Goal: Task Accomplishment & Management: Use online tool/utility

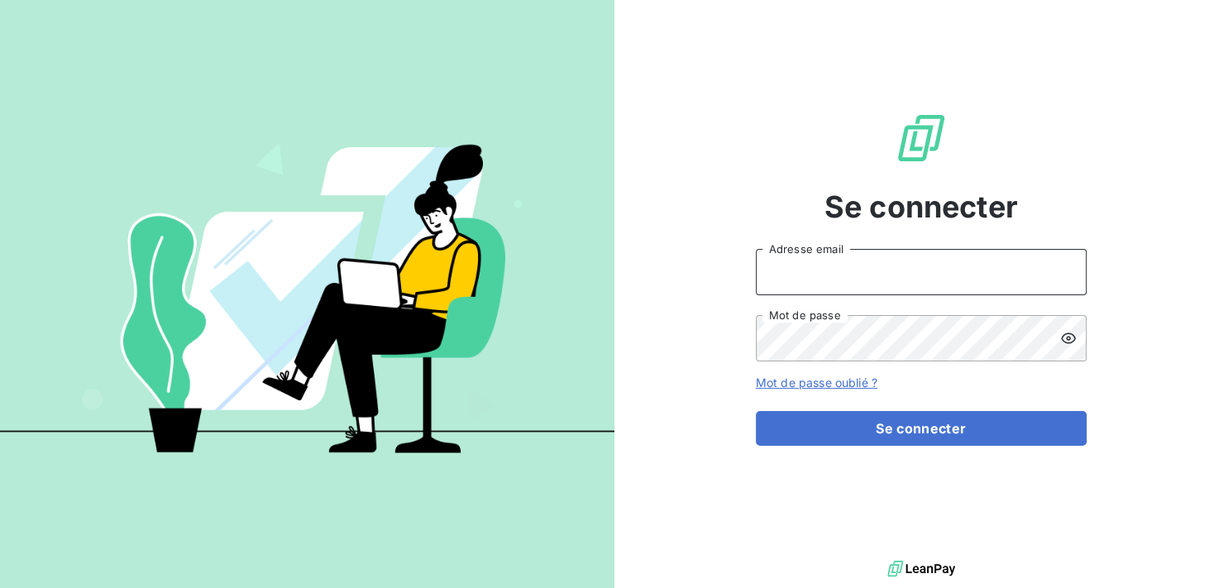
click at [784, 276] on input "Adresse email" at bounding box center [921, 272] width 331 height 46
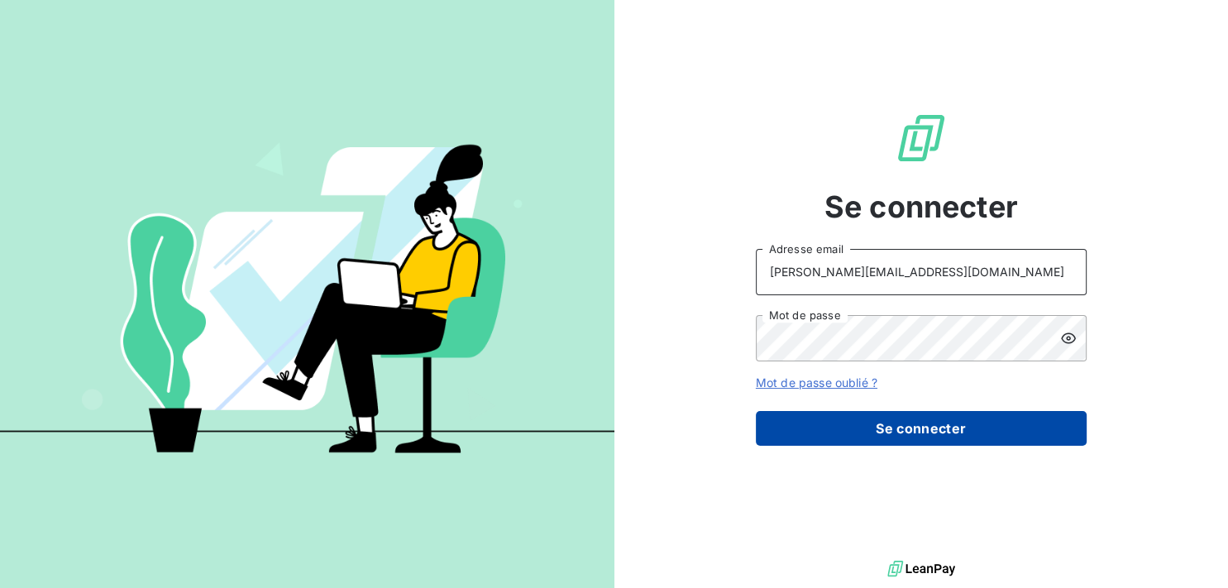
type input "[PERSON_NAME][EMAIL_ADDRESS][DOMAIN_NAME]"
click at [850, 422] on button "Se connecter" at bounding box center [921, 428] width 331 height 35
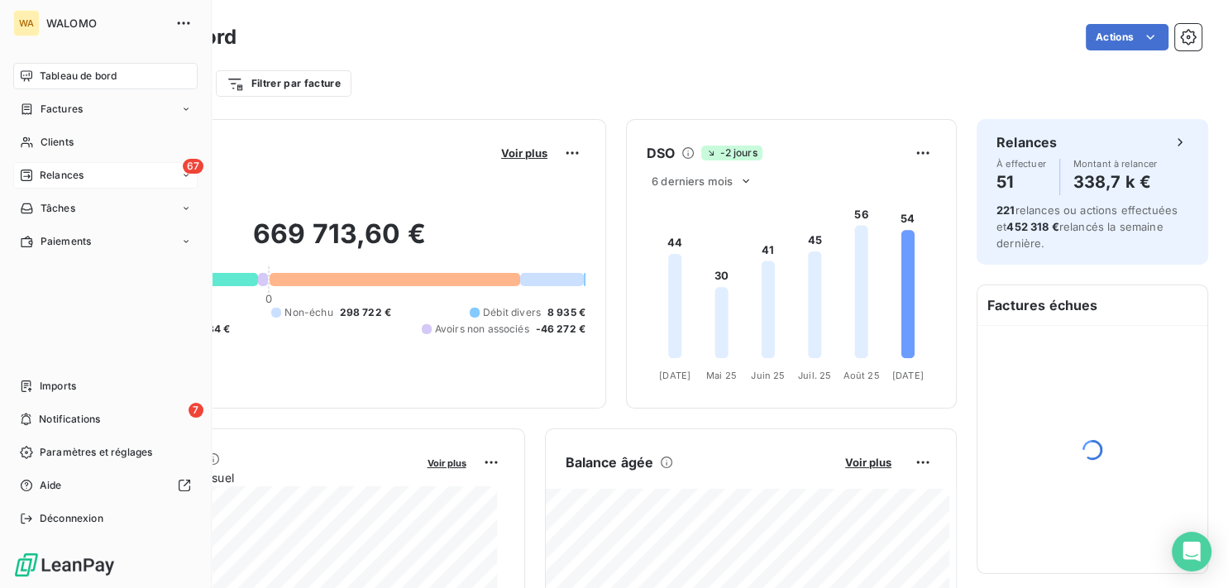
click at [108, 175] on div "67 Relances" at bounding box center [105, 175] width 184 height 26
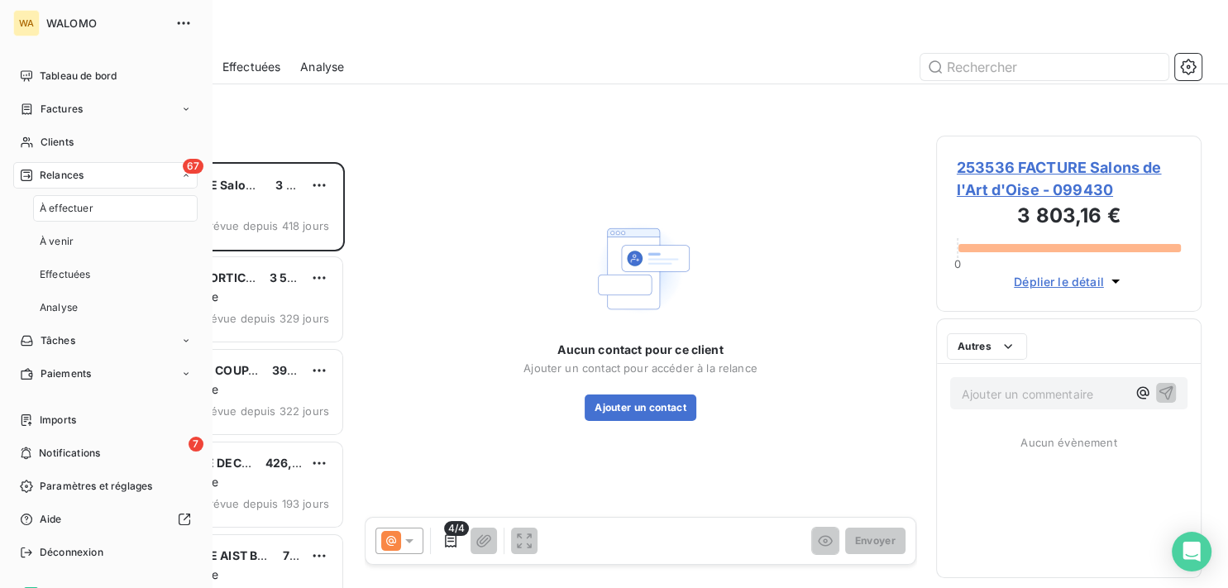
scroll to position [412, 251]
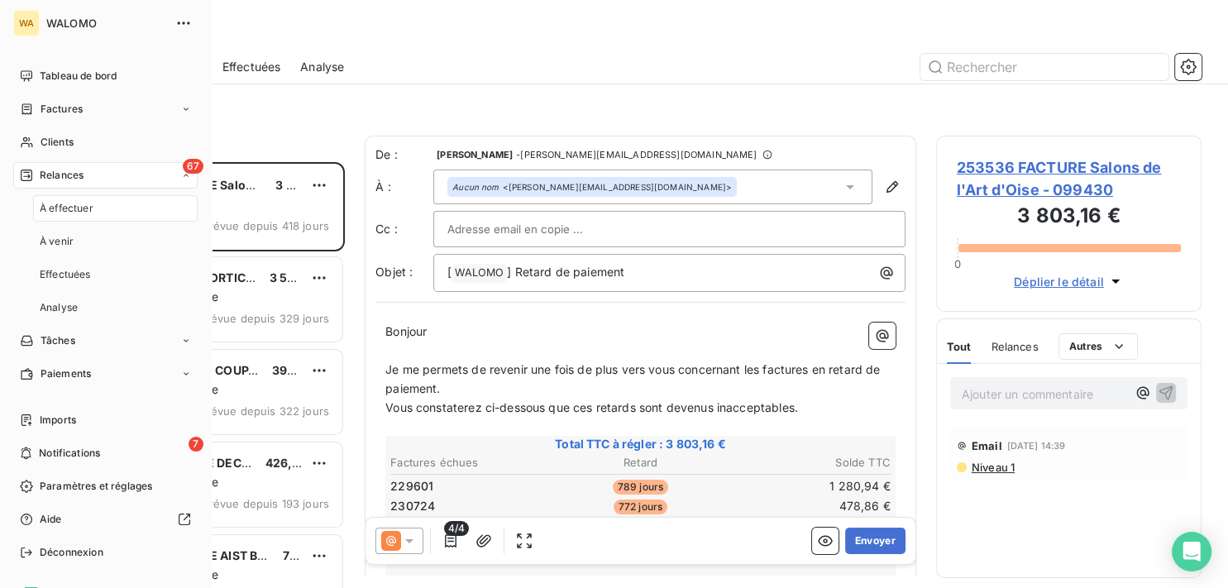
click at [88, 203] on span "À effectuer" at bounding box center [67, 208] width 54 height 15
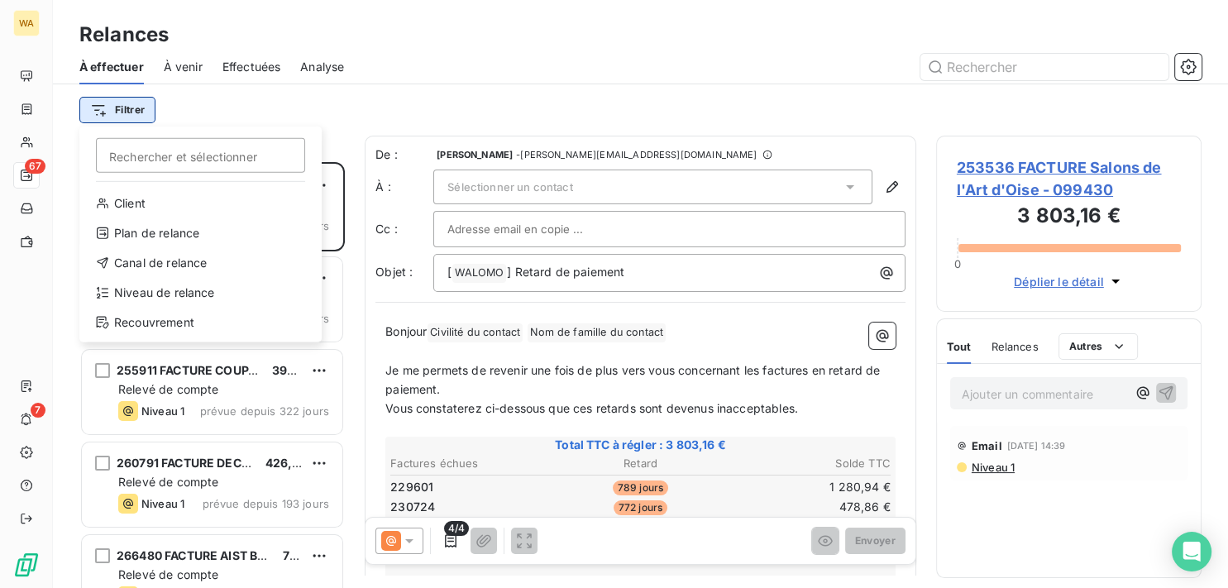
click at [147, 111] on html "WA 67 7 Relances À effectuer À venir Effectuées Analyse Filtrer Rechercher et s…" at bounding box center [614, 294] width 1228 height 588
click at [200, 292] on div "Niveau de relance" at bounding box center [200, 293] width 229 height 26
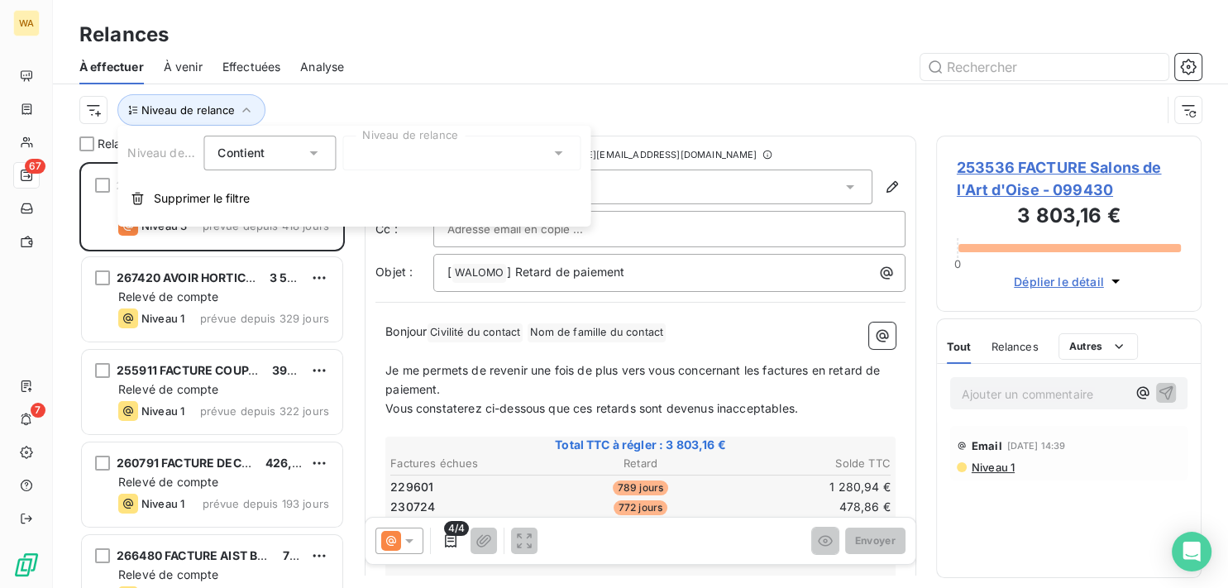
click at [392, 161] on div at bounding box center [461, 153] width 238 height 35
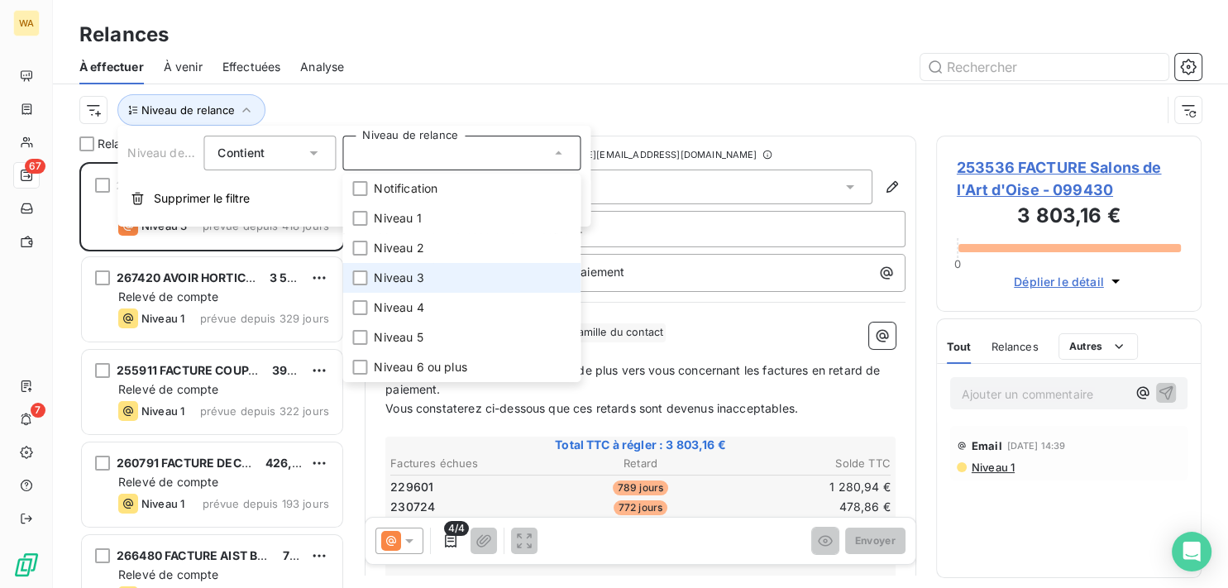
click at [401, 279] on span "Niveau 3" at bounding box center [399, 278] width 50 height 17
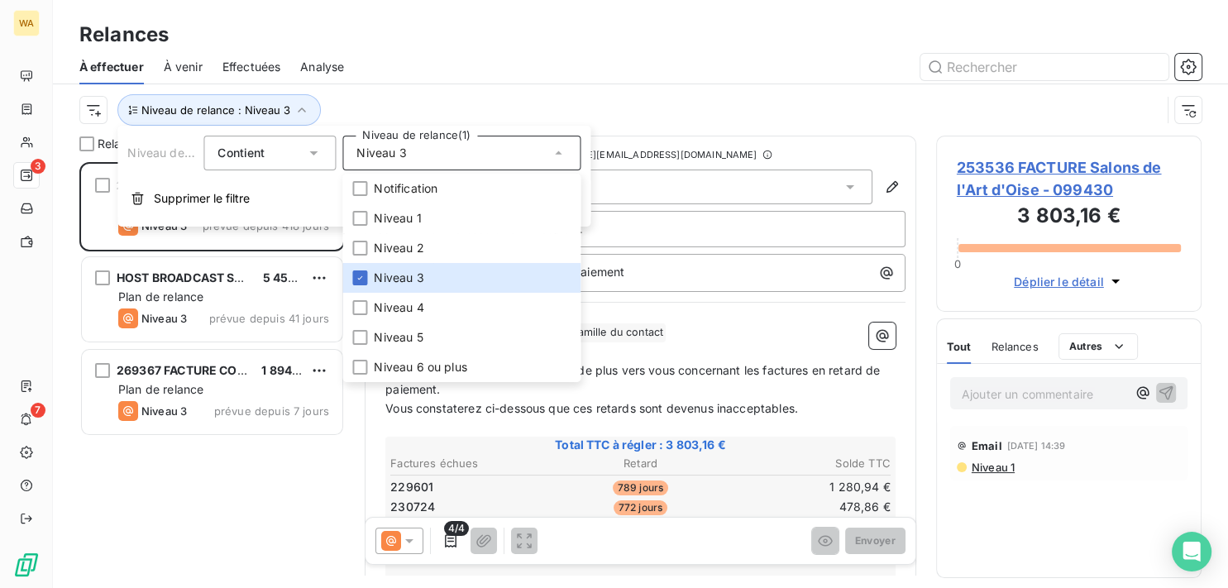
click at [508, 63] on div at bounding box center [783, 67] width 838 height 26
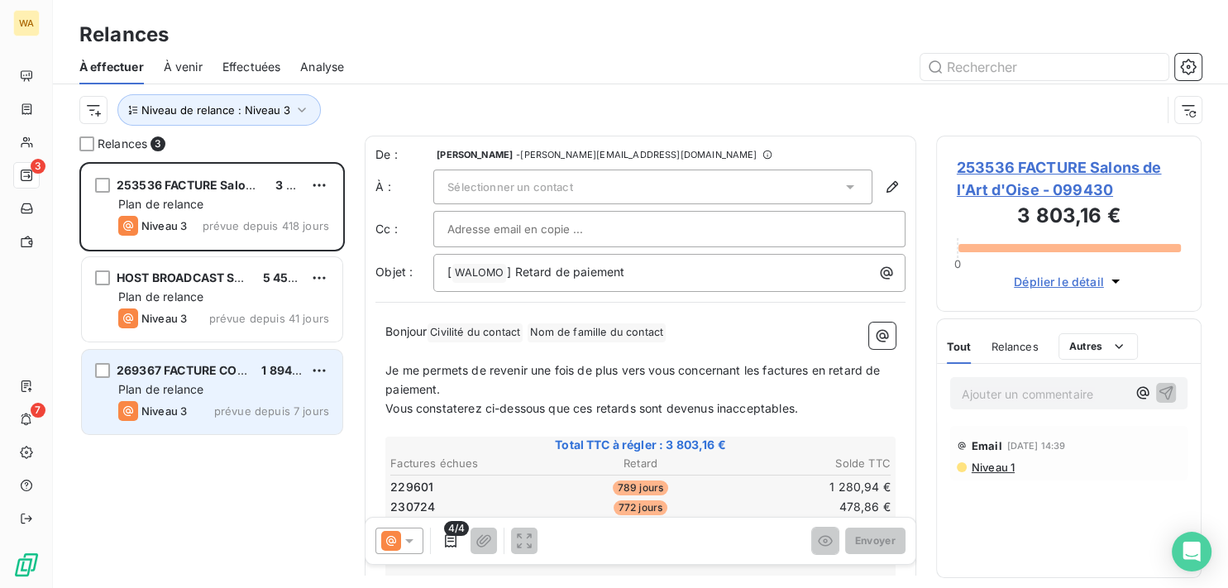
click at [221, 395] on div "Plan de relance" at bounding box center [223, 389] width 211 height 17
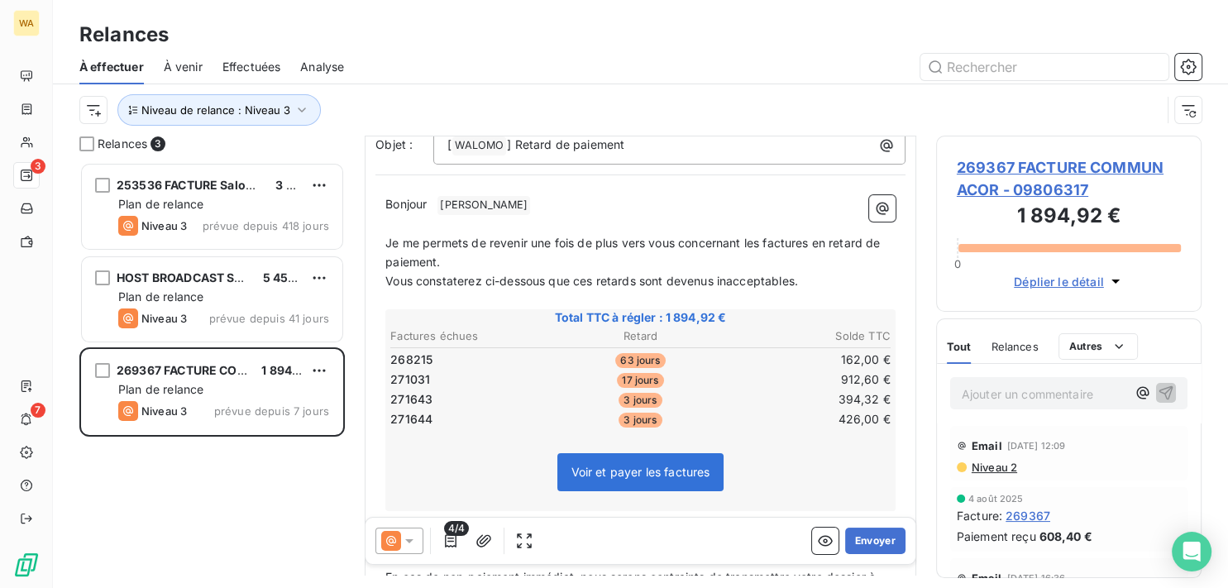
scroll to position [167, 0]
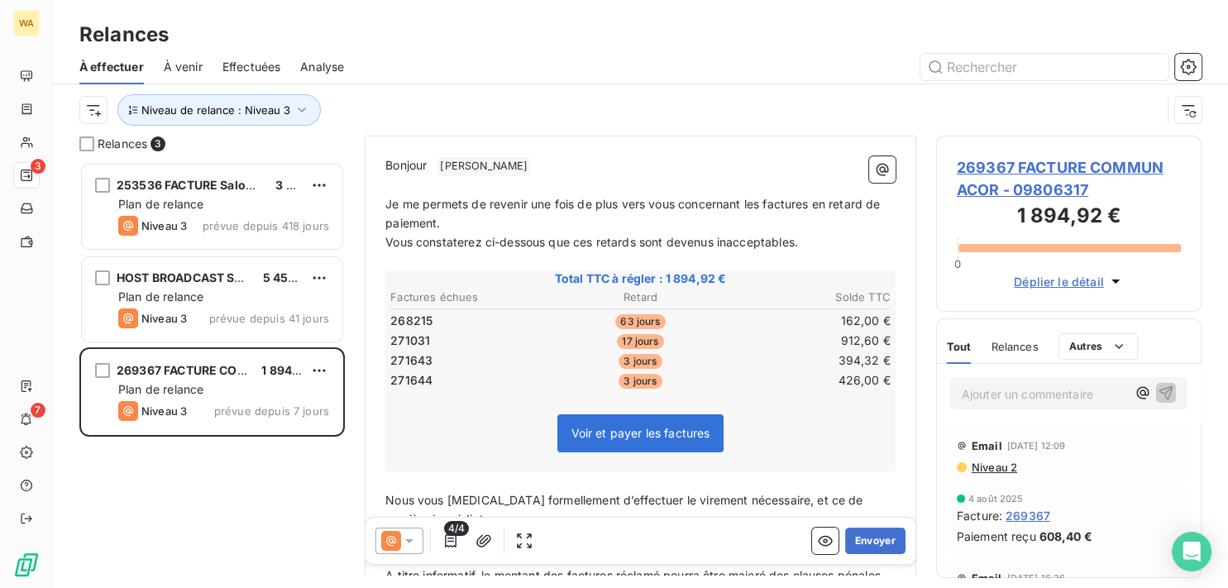
click at [410, 544] on icon at bounding box center [409, 541] width 17 height 17
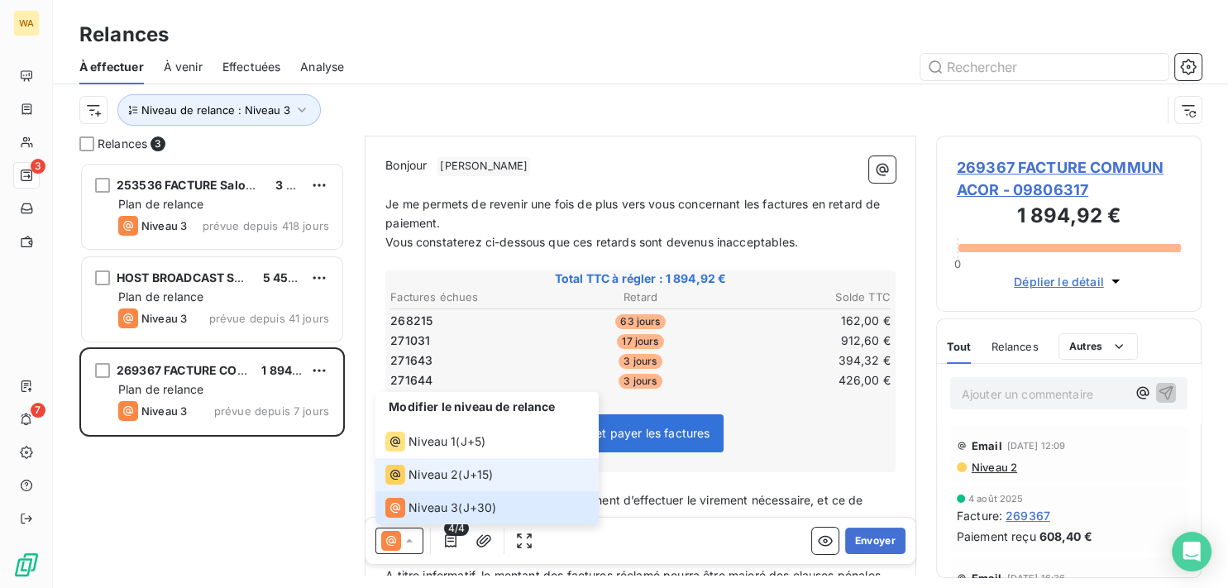
click at [428, 481] on span "Niveau 2" at bounding box center [434, 475] width 50 height 17
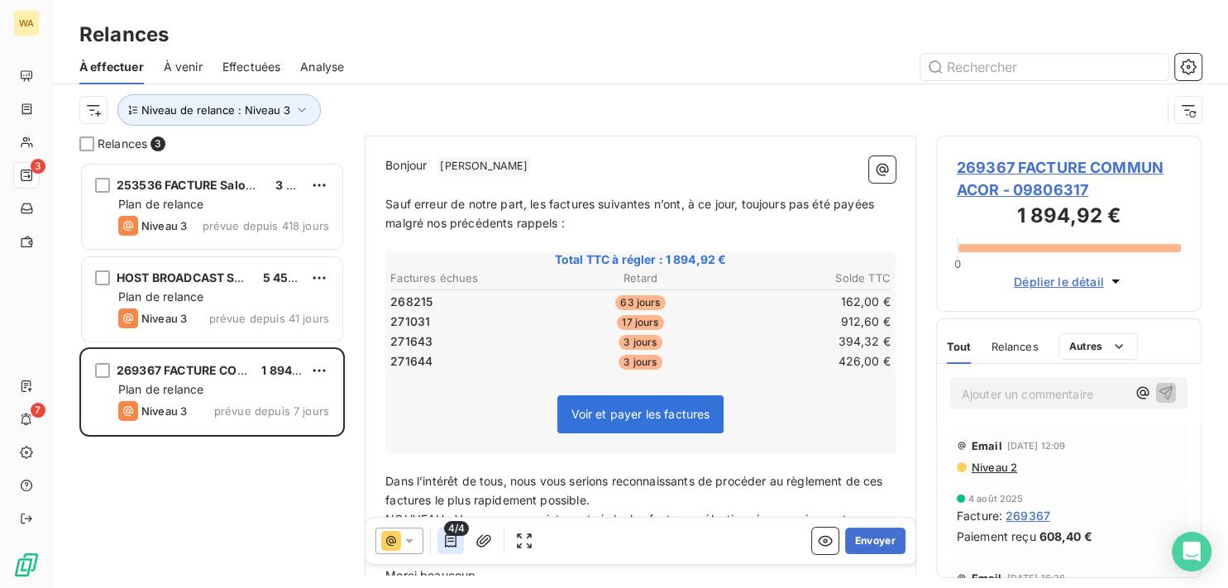
click at [450, 543] on icon "button" at bounding box center [451, 541] width 17 height 17
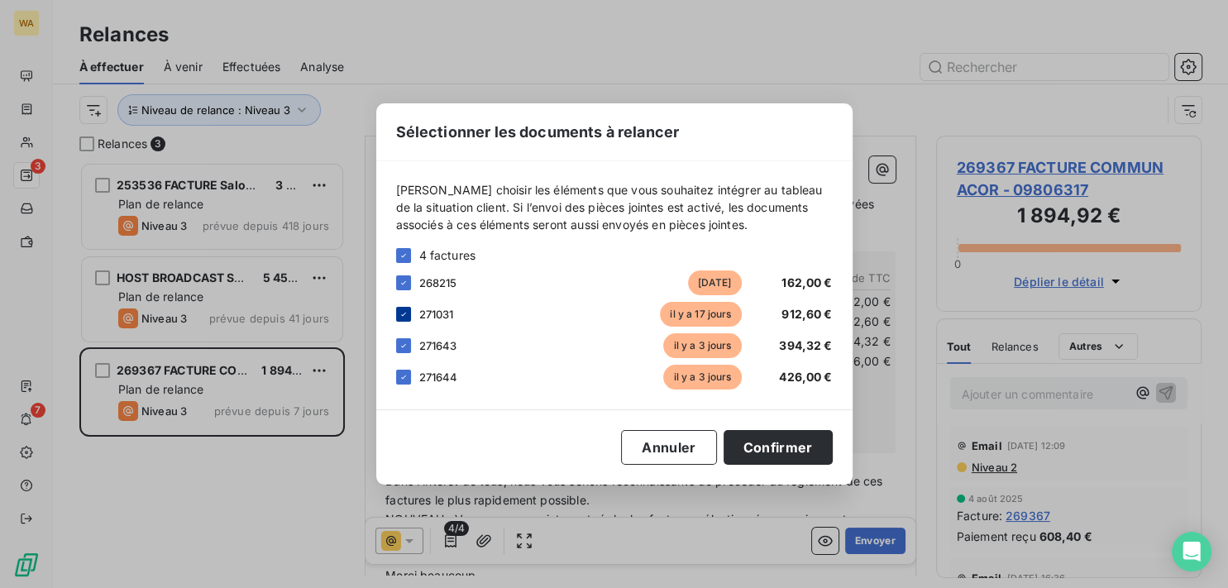
click at [403, 317] on icon at bounding box center [404, 314] width 10 height 10
click at [783, 448] on button "Confirmer" at bounding box center [778, 447] width 109 height 35
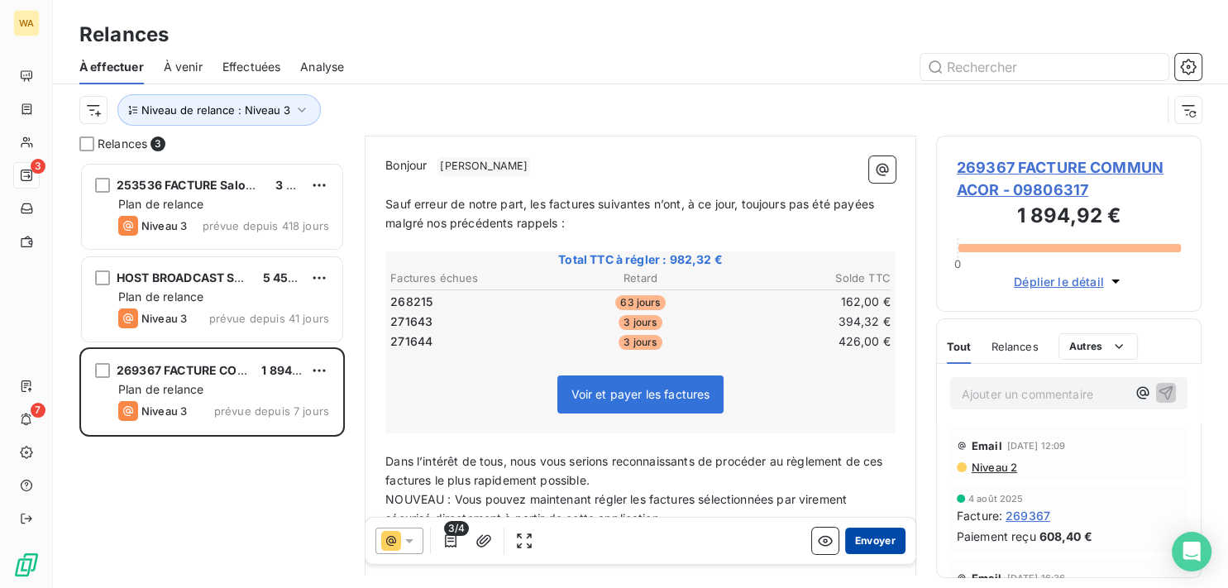
click at [864, 542] on button "Envoyer" at bounding box center [875, 541] width 60 height 26
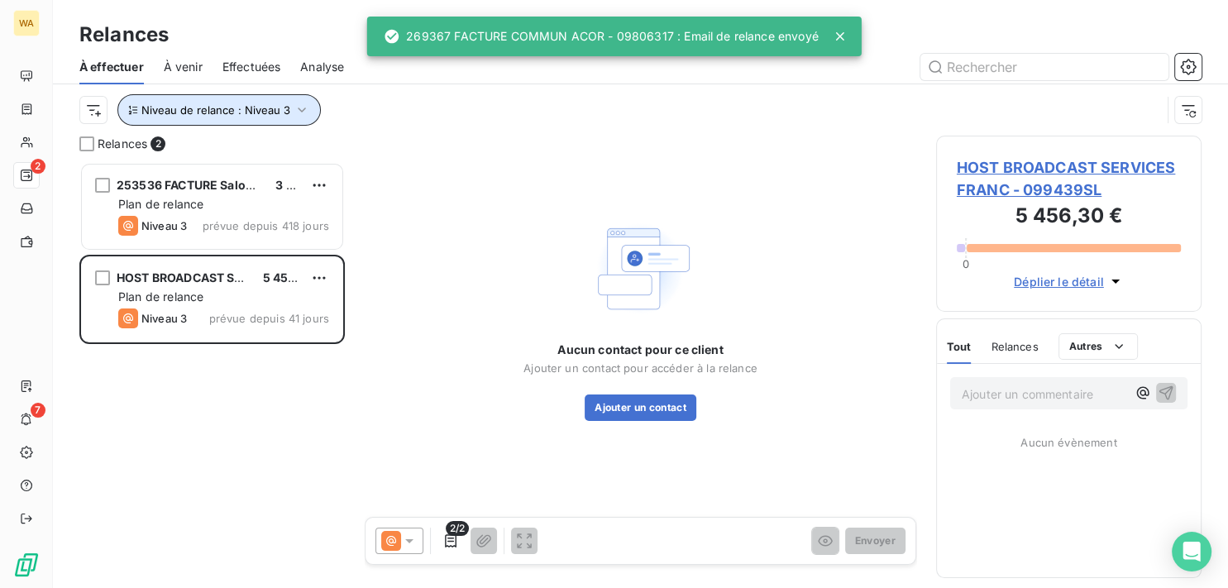
click at [287, 110] on button "Niveau de relance : Niveau 3" at bounding box center [218, 109] width 203 height 31
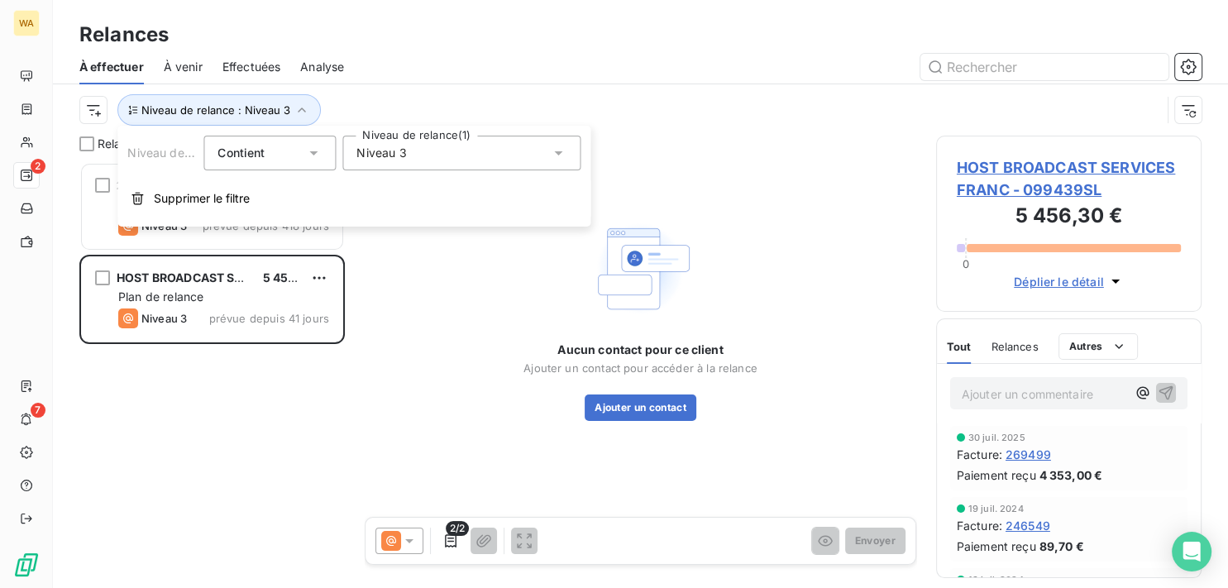
click at [385, 165] on div "Niveau 3" at bounding box center [461, 153] width 238 height 35
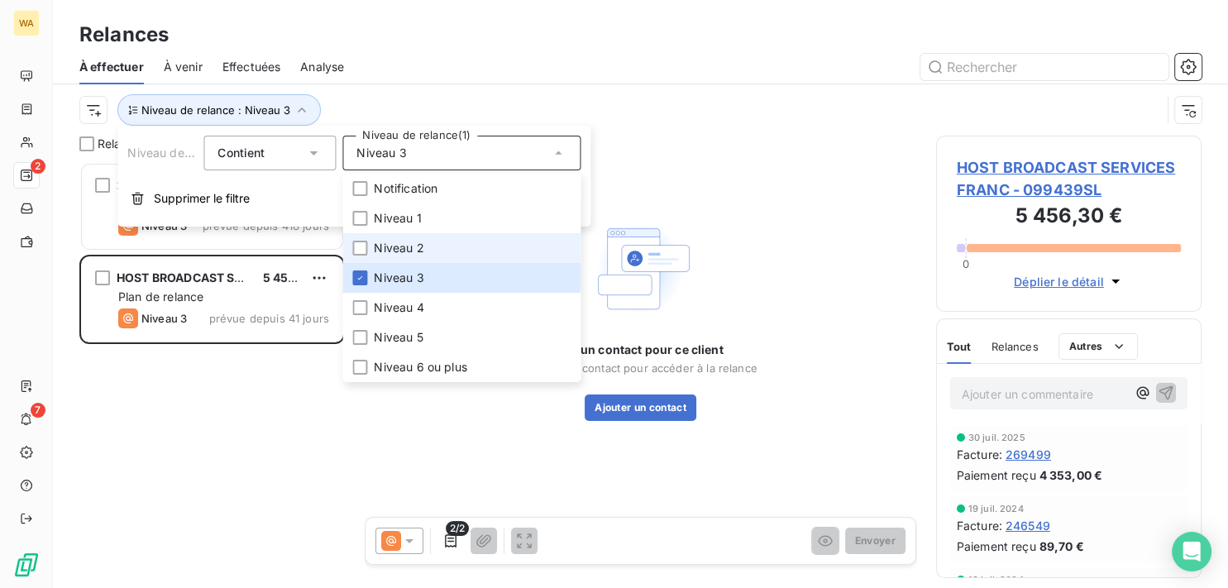
click at [396, 246] on span "Niveau 2" at bounding box center [399, 248] width 50 height 17
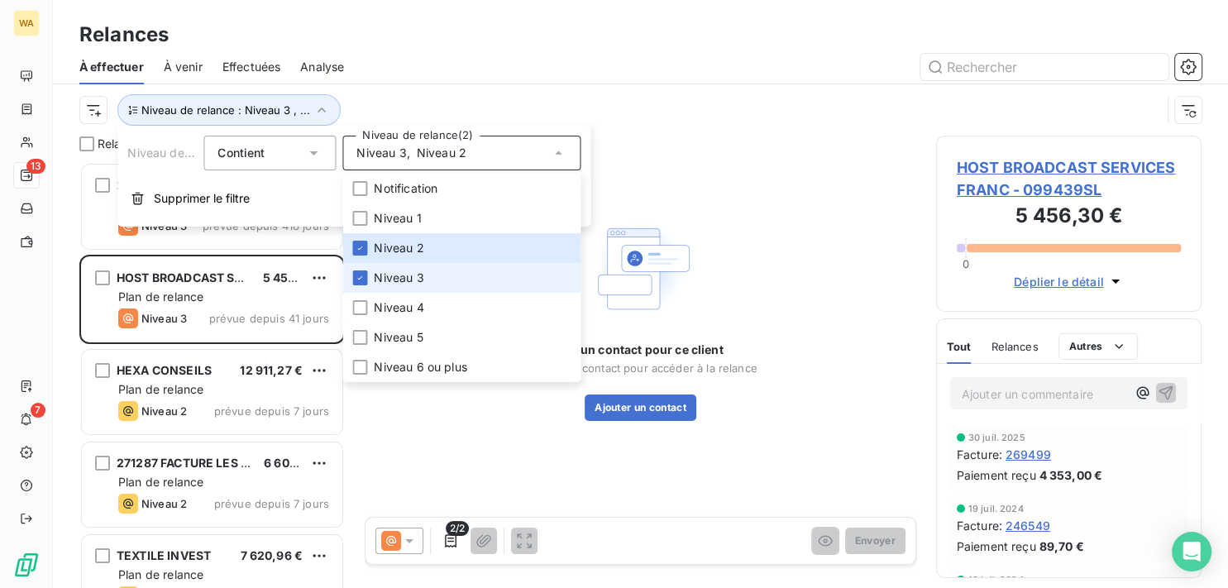
scroll to position [412, 251]
click at [399, 275] on span "Niveau 3" at bounding box center [399, 278] width 50 height 17
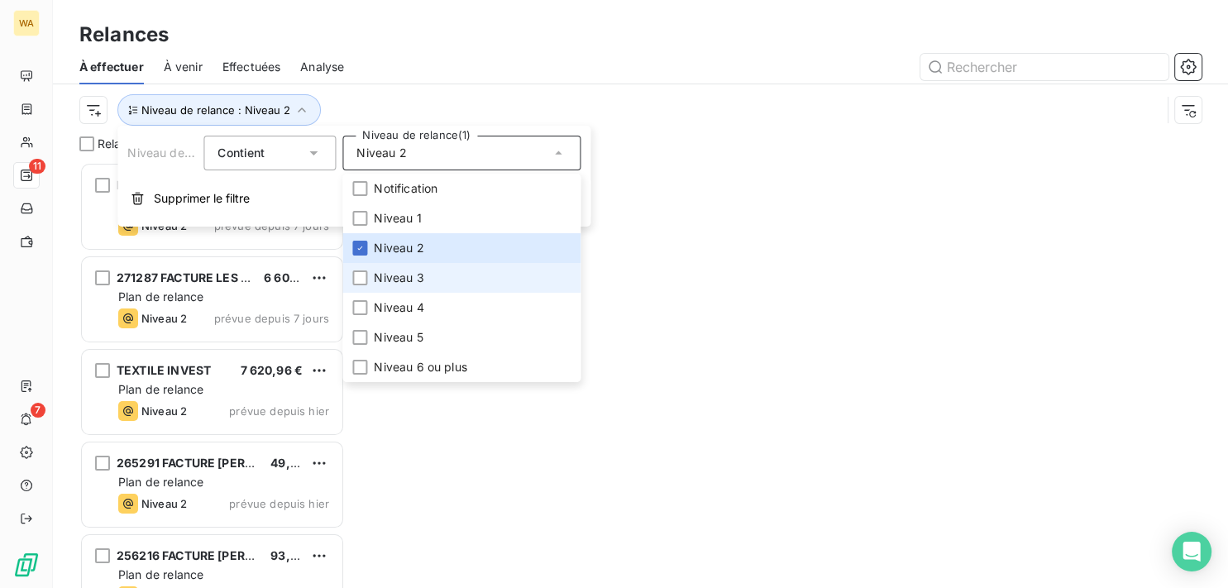
scroll to position [412, 251]
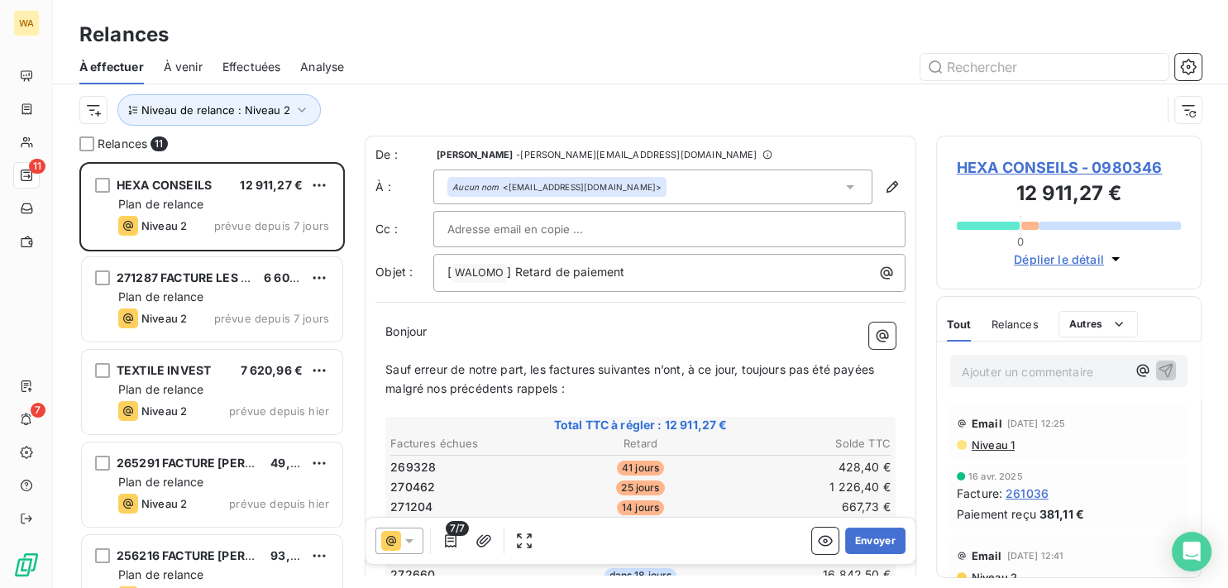
click at [603, 52] on div "À effectuer À venir Effectuées Analyse" at bounding box center [640, 67] width 1175 height 35
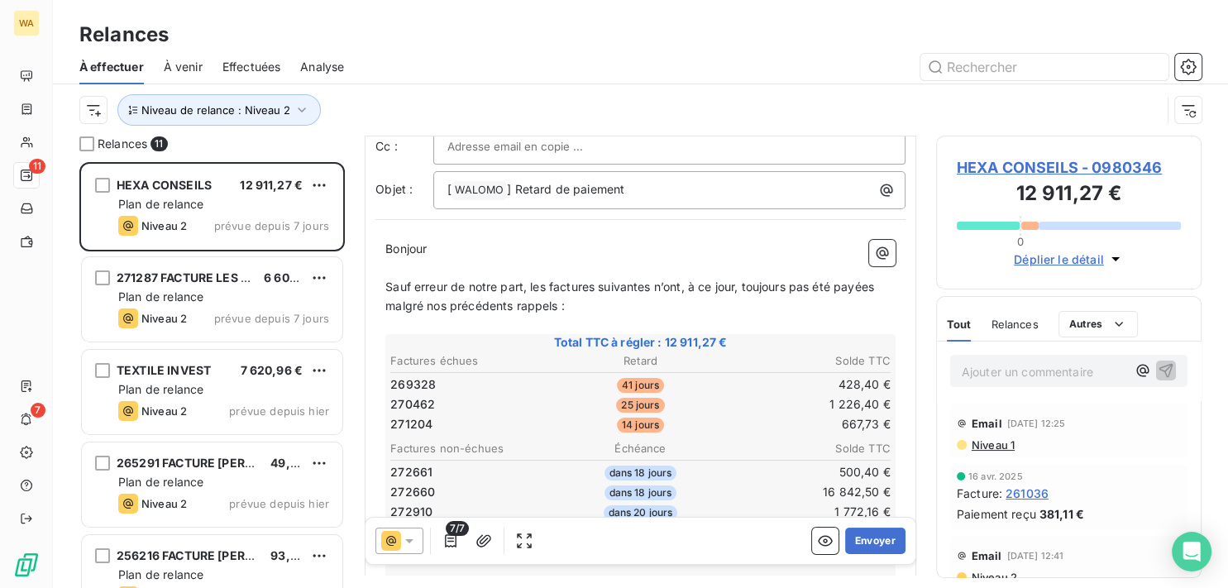
scroll to position [167, 0]
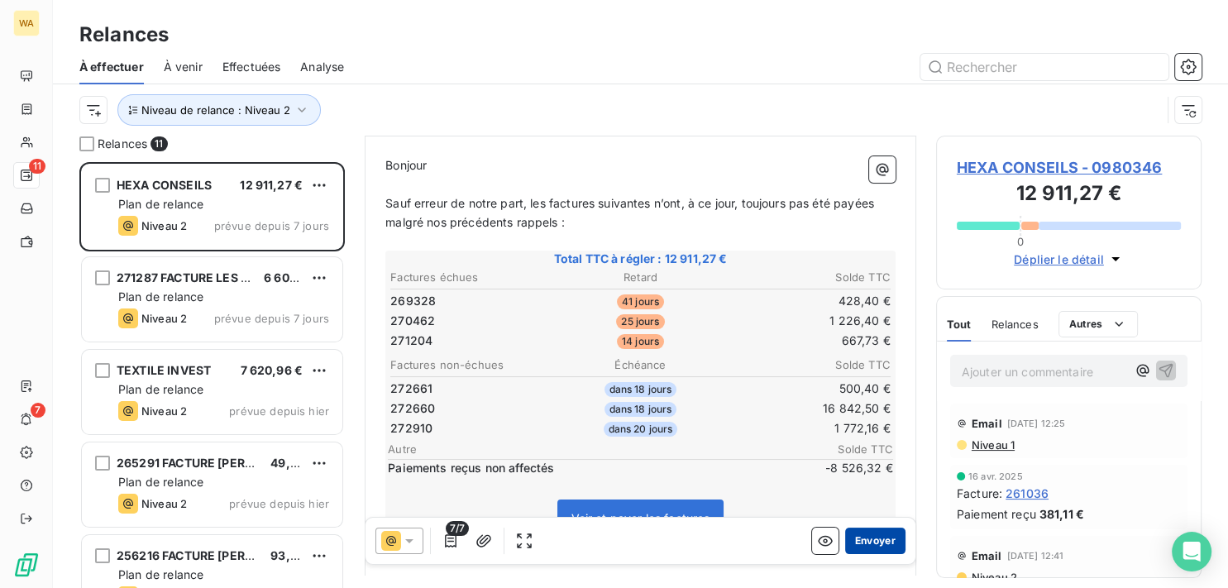
click at [856, 541] on button "Envoyer" at bounding box center [875, 541] width 60 height 26
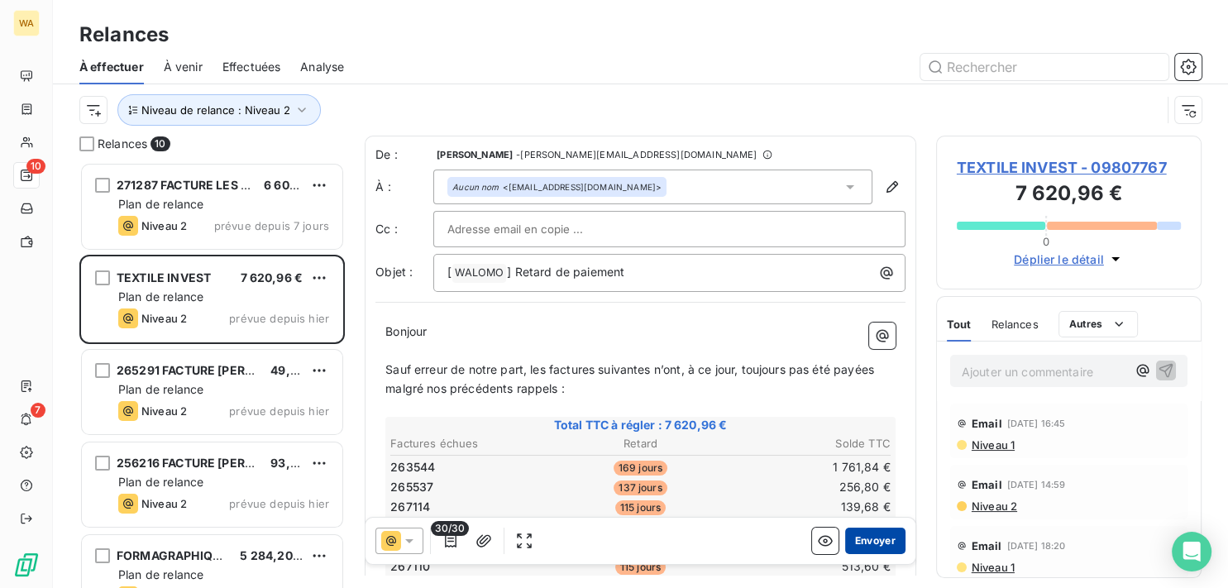
click at [862, 545] on button "Envoyer" at bounding box center [875, 541] width 60 height 26
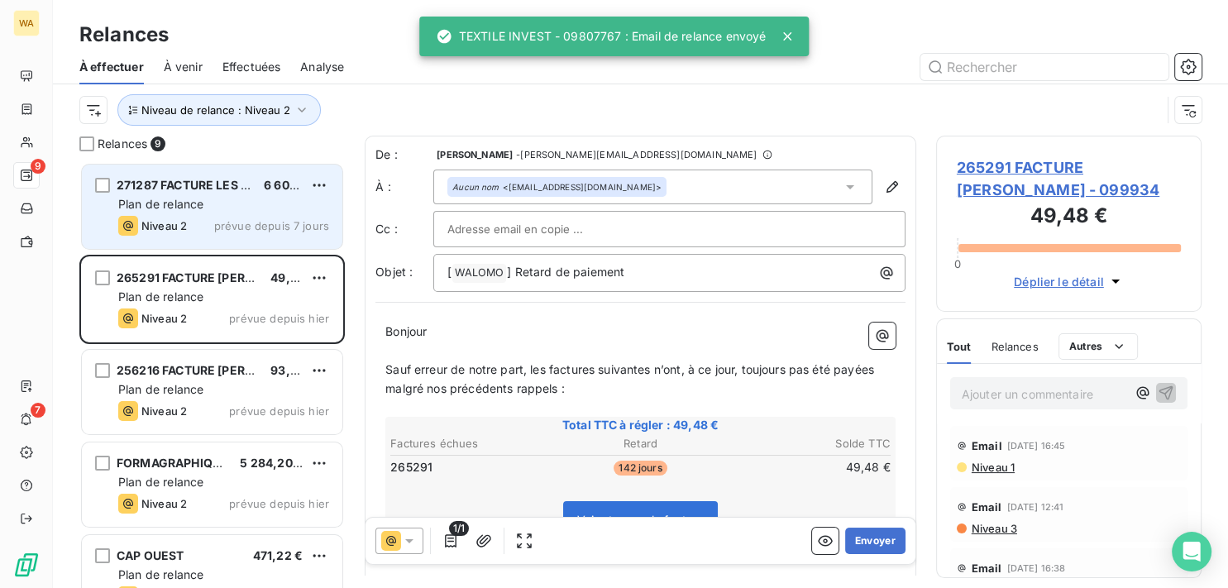
click at [172, 209] on span "Plan de relance" at bounding box center [160, 204] width 85 height 14
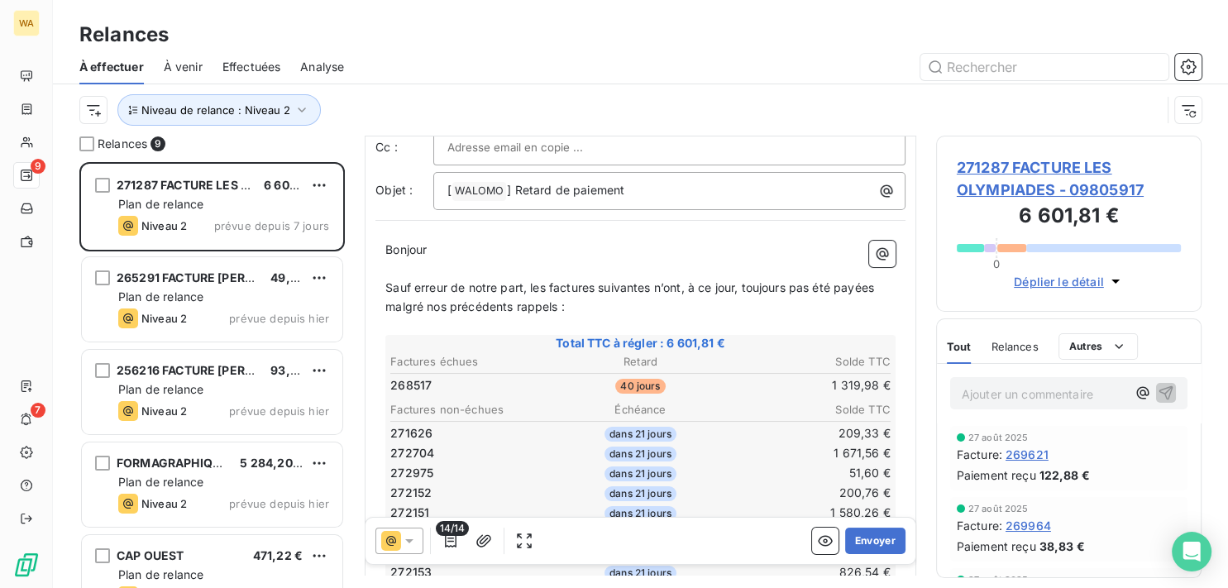
scroll to position [167, 0]
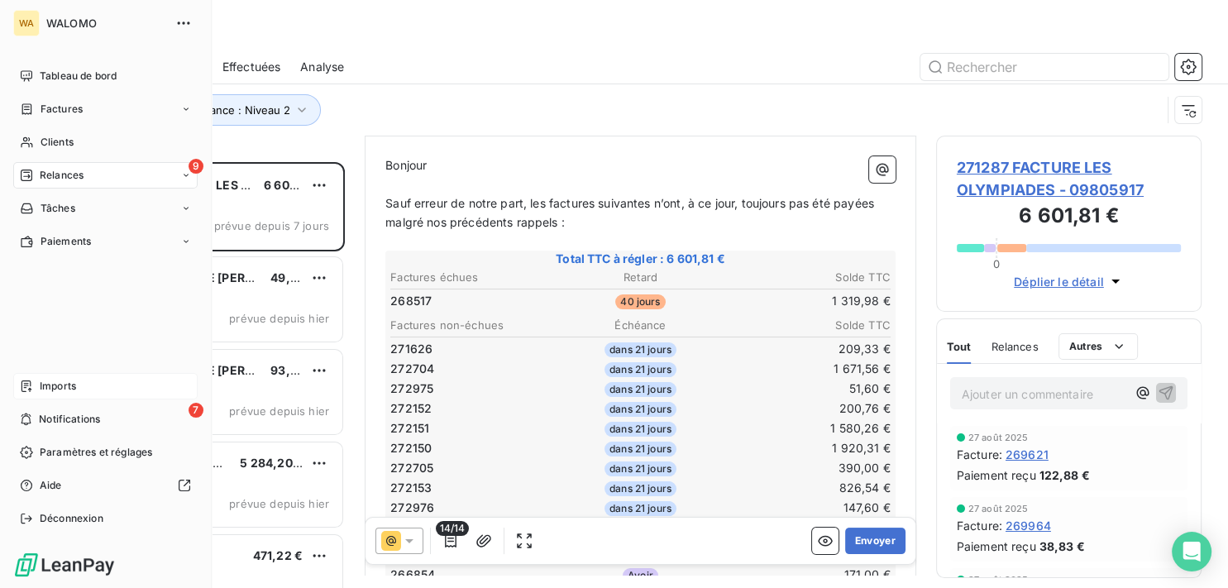
click at [74, 388] on span "Imports" at bounding box center [58, 386] width 36 height 15
